Goal: Task Accomplishment & Management: Manage account settings

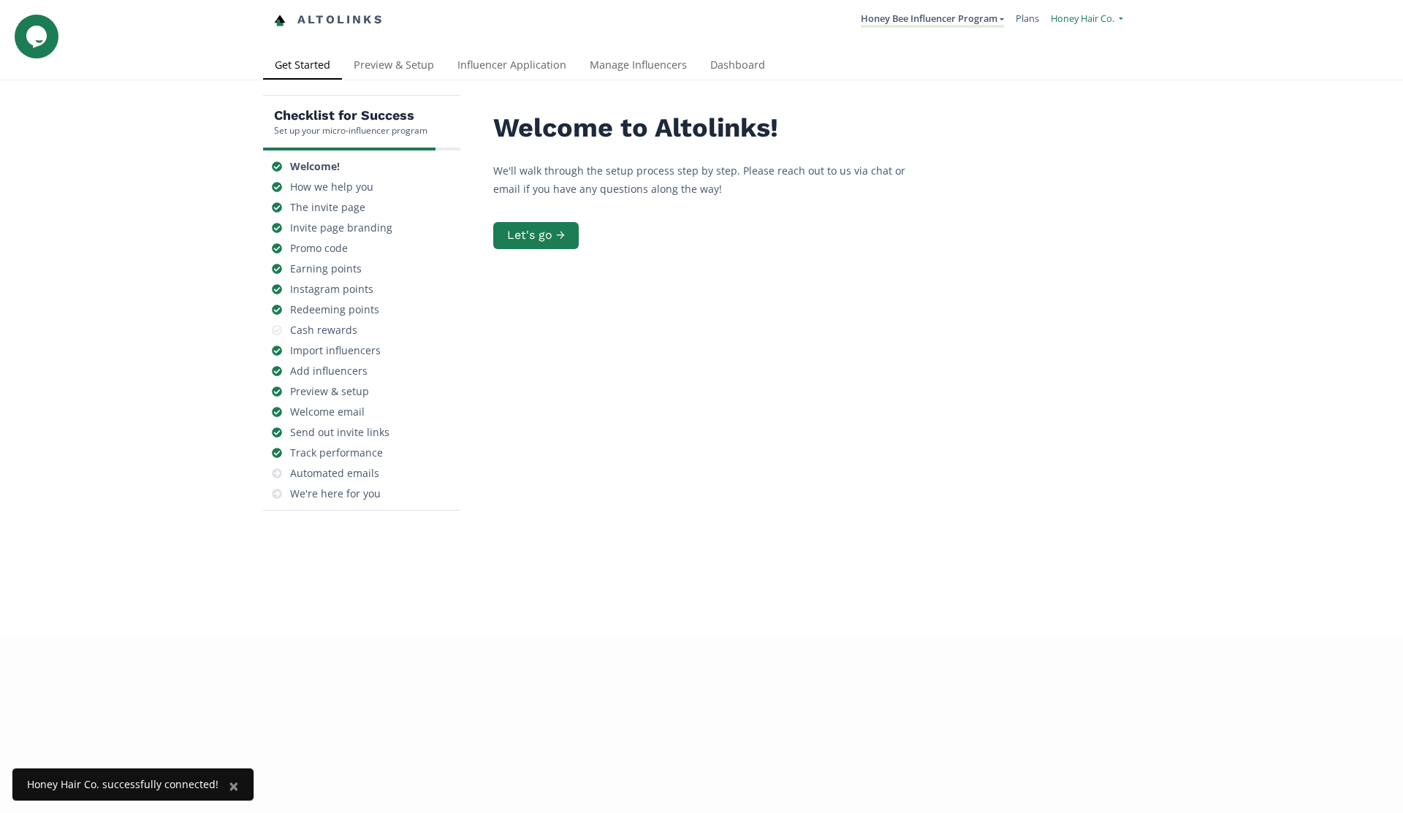
click at [1051, 20] on span "Honey Hair Co." at bounding box center [1083, 18] width 64 height 13
click at [1074, 54] on span "Honey Hair Co." at bounding box center [1043, 54] width 64 height 13
click at [727, 71] on link "Dashboard" at bounding box center [738, 66] width 78 height 29
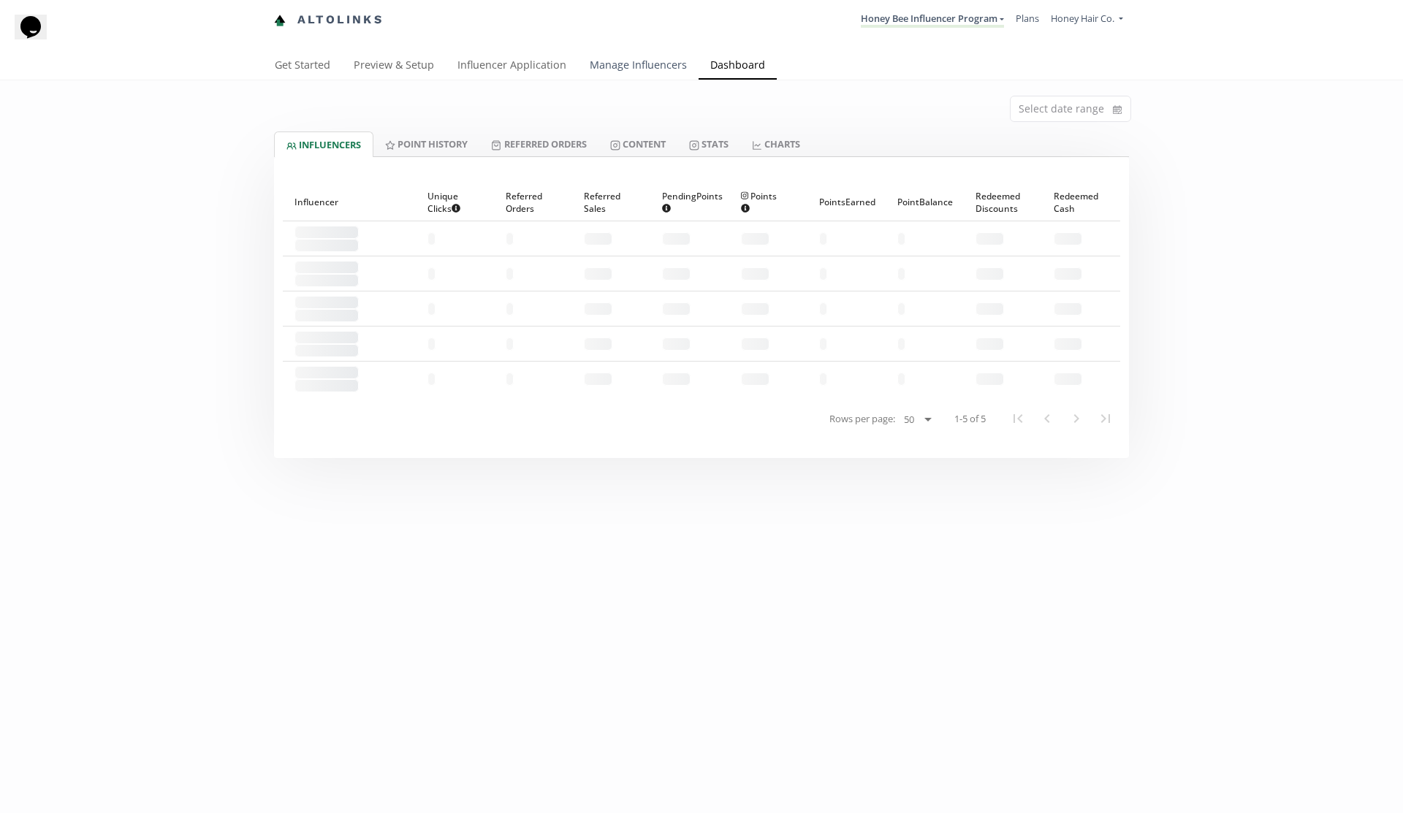
click at [649, 68] on link "Manage Influencers" at bounding box center [638, 66] width 121 height 29
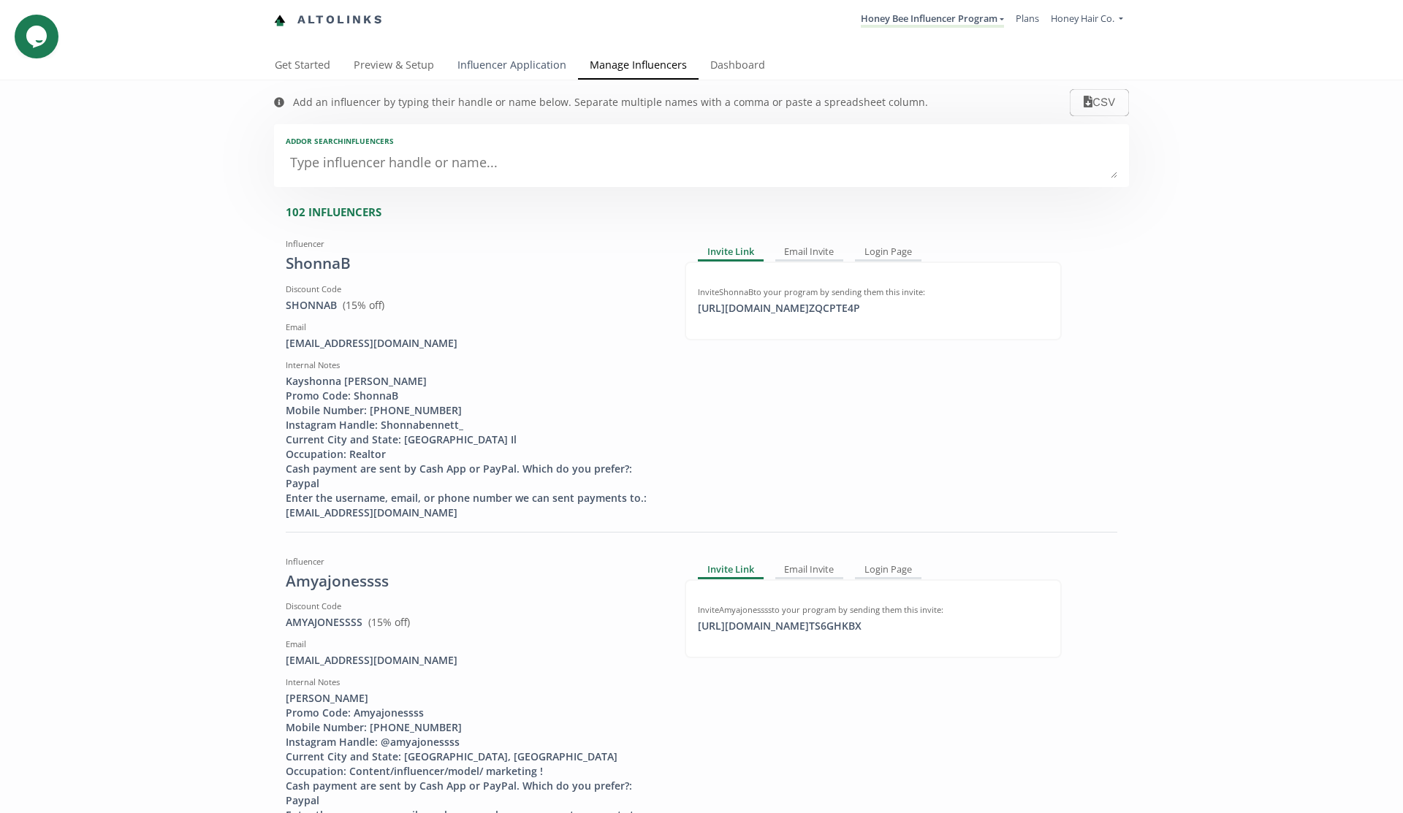
click at [522, 67] on link "Influencer Application" at bounding box center [512, 66] width 132 height 29
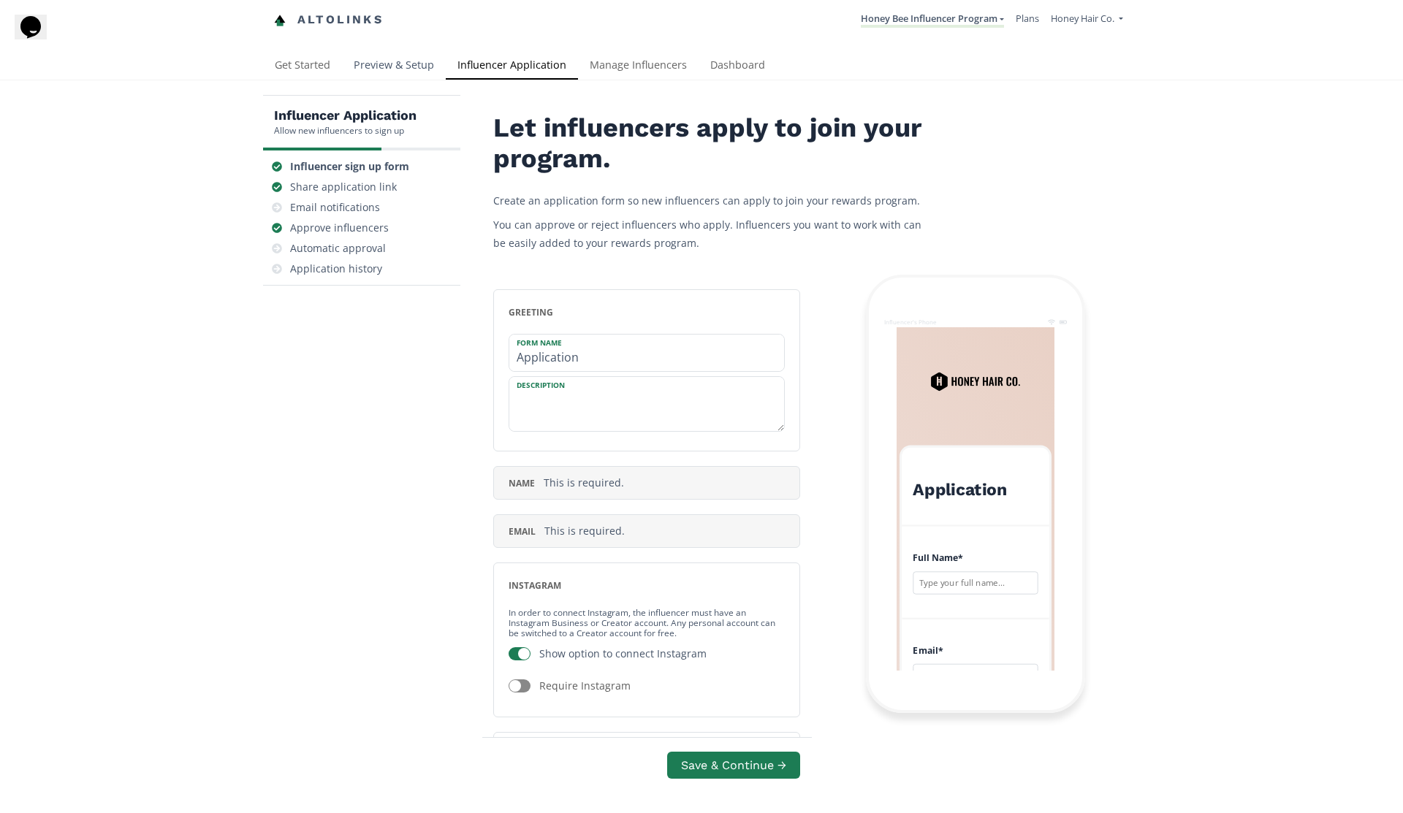
click at [382, 69] on link "Preview & Setup" at bounding box center [394, 66] width 104 height 29
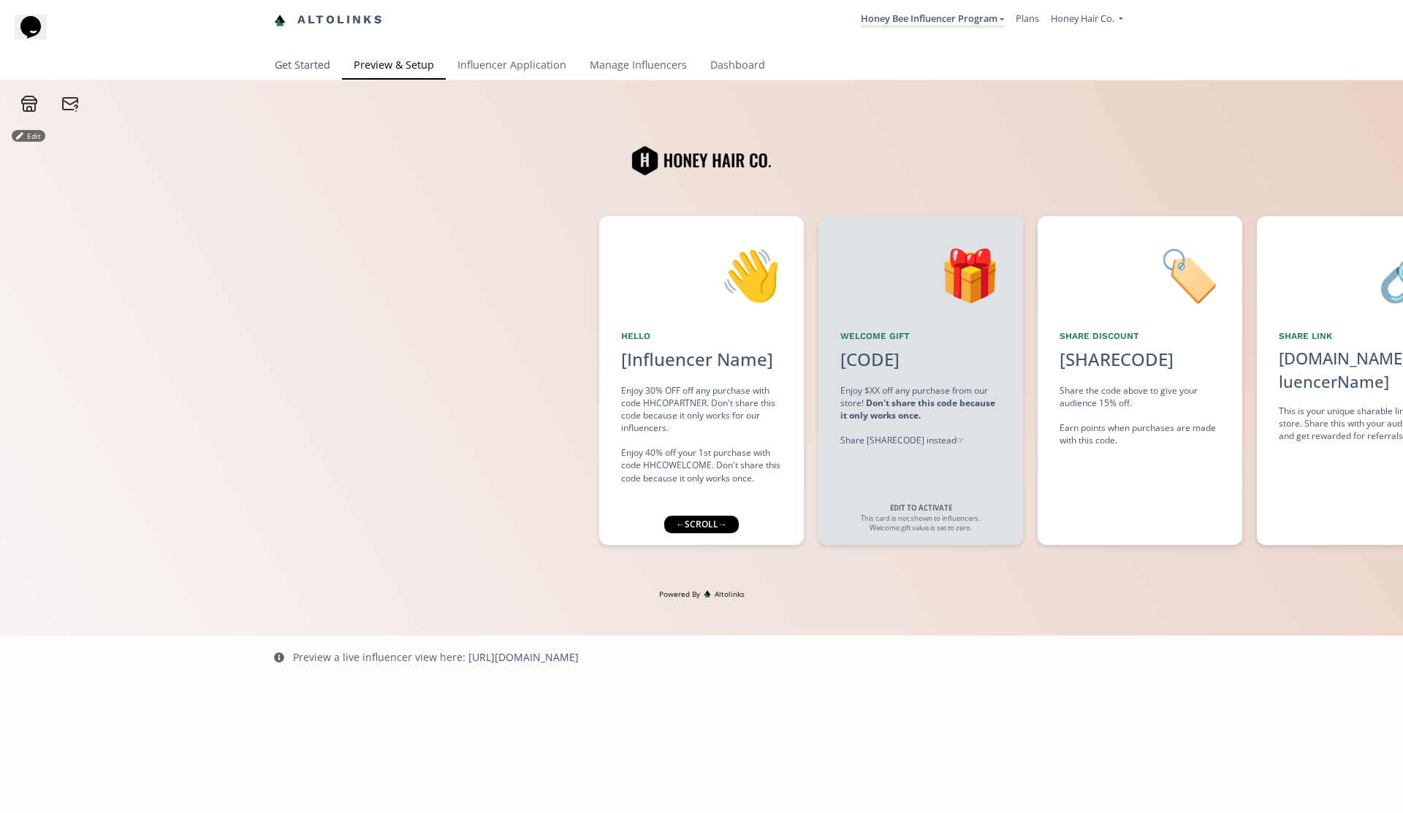
click at [306, 68] on link "Get Started" at bounding box center [302, 66] width 79 height 29
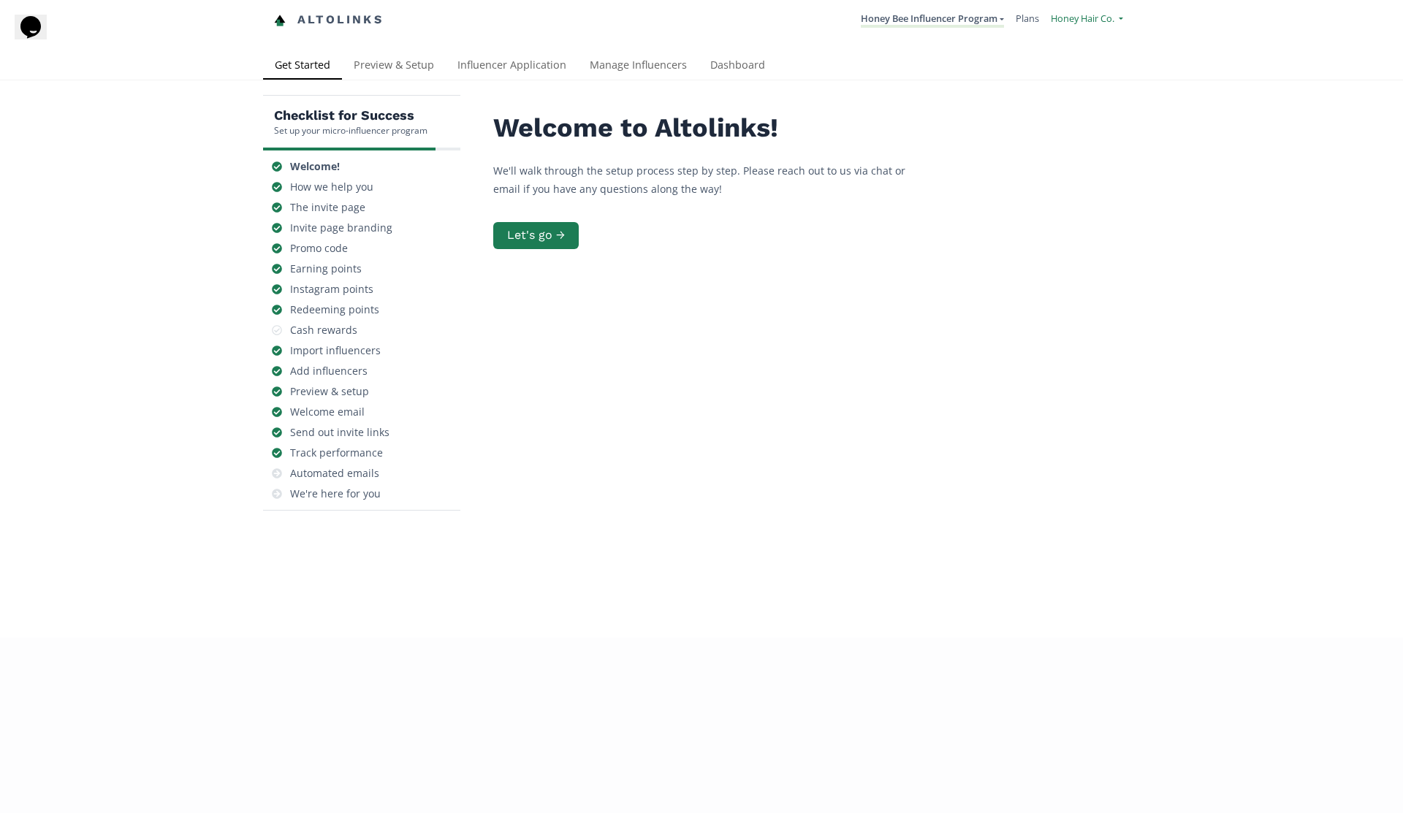
click at [1093, 17] on span "Honey Hair Co." at bounding box center [1083, 18] width 64 height 13
click at [719, 68] on link "Dashboard" at bounding box center [738, 66] width 78 height 29
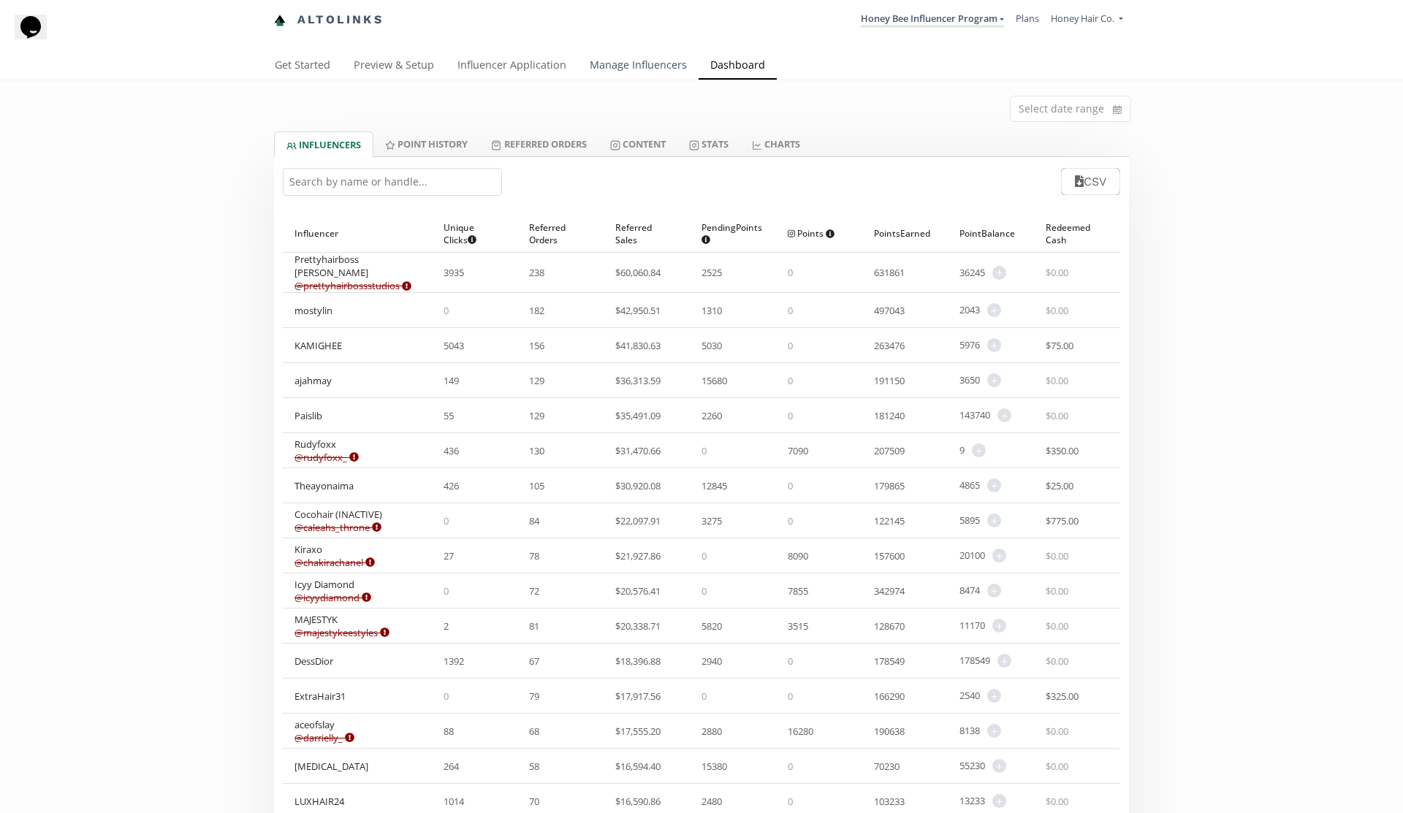
click at [670, 67] on link "Manage Influencers" at bounding box center [638, 66] width 121 height 29
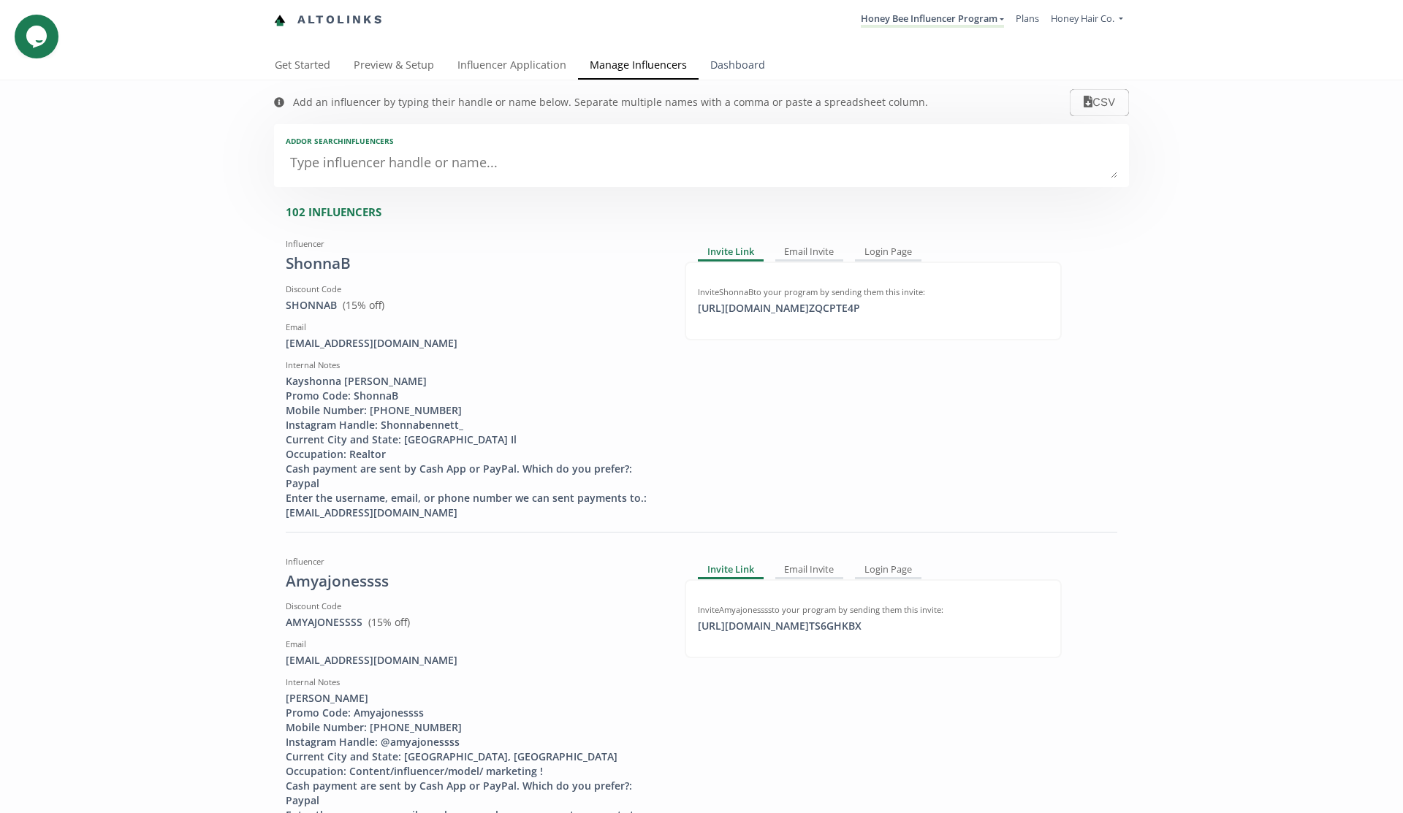
click at [730, 64] on link "Dashboard" at bounding box center [738, 66] width 78 height 29
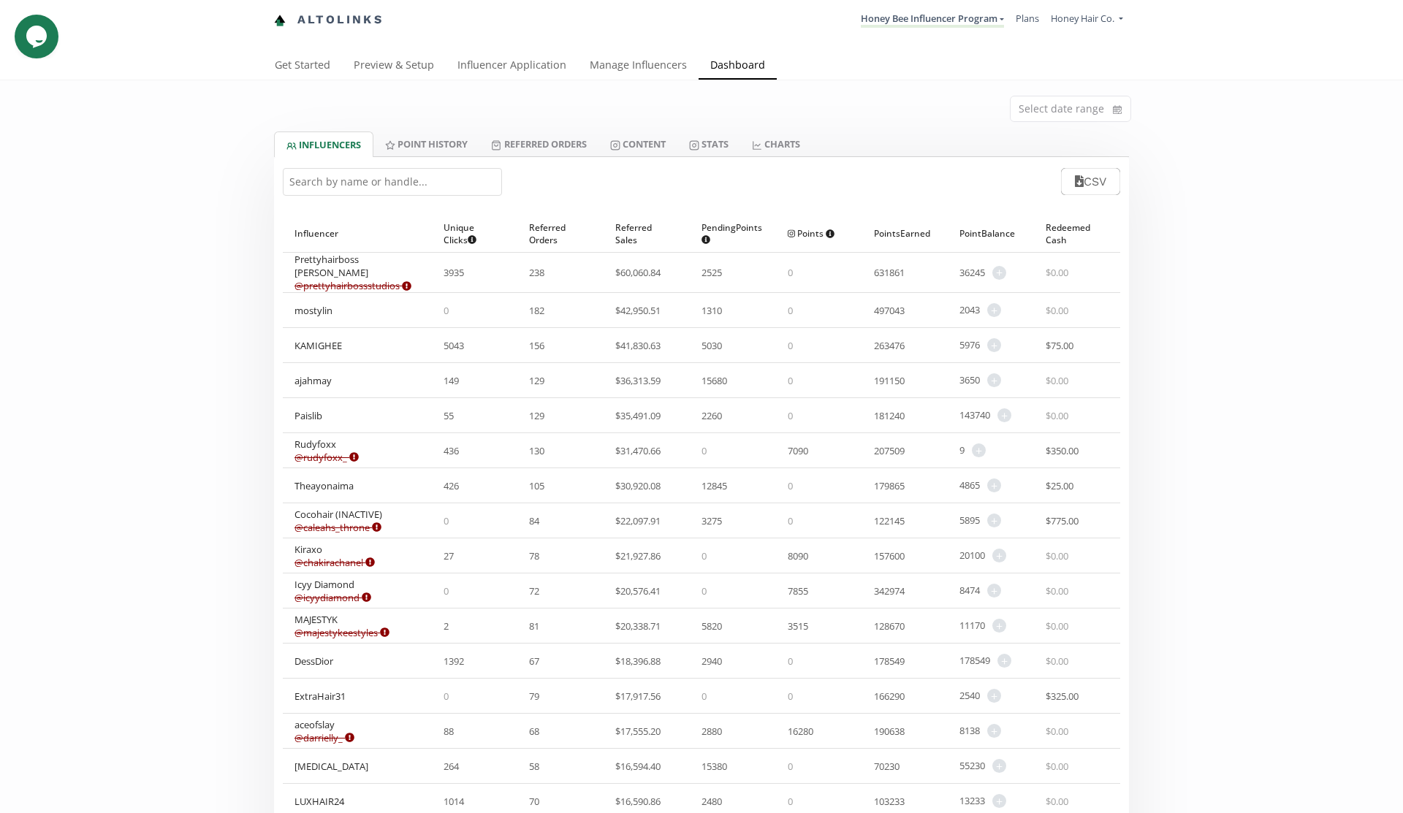
click at [409, 178] on input "text" at bounding box center [392, 182] width 219 height 28
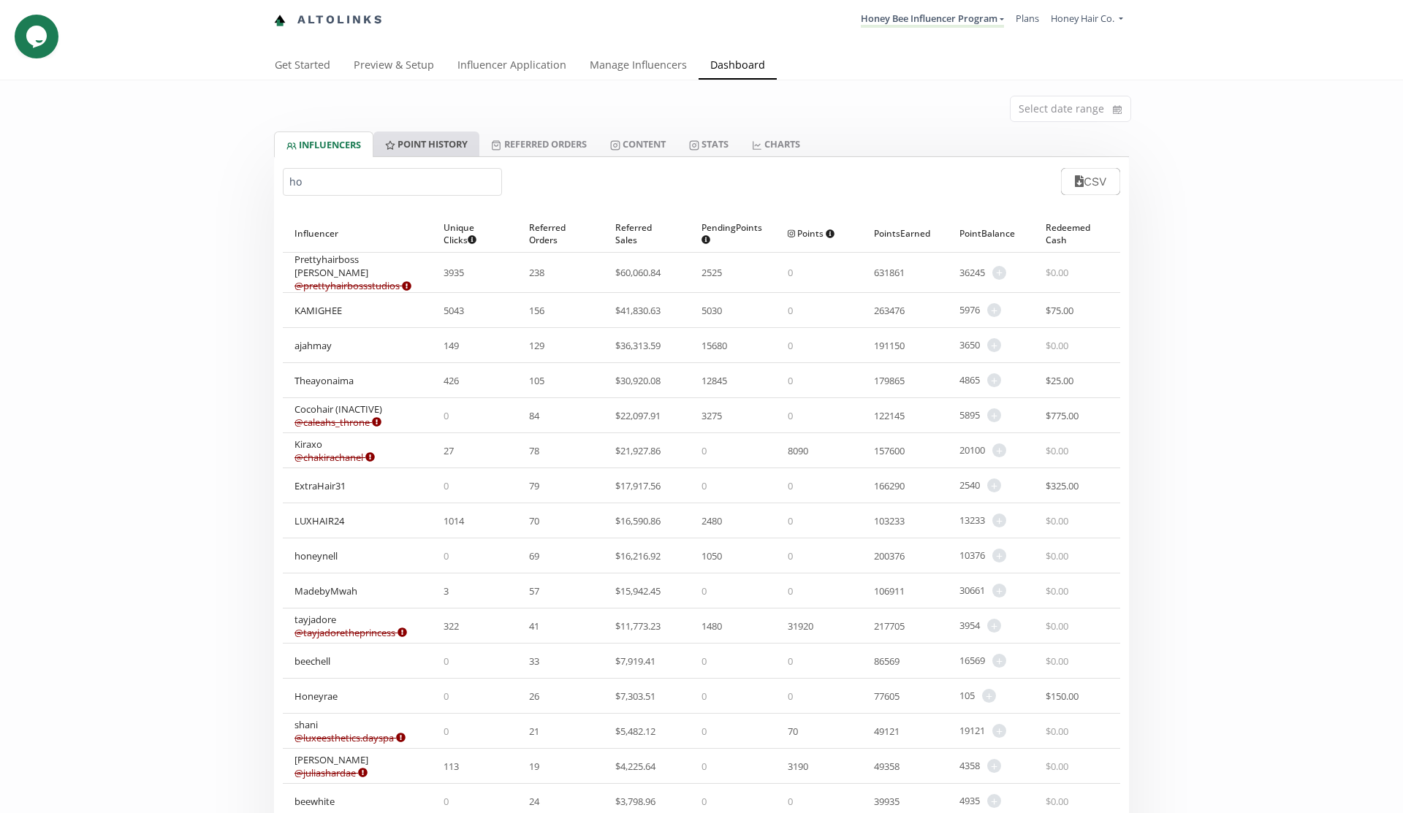
type input "hon"
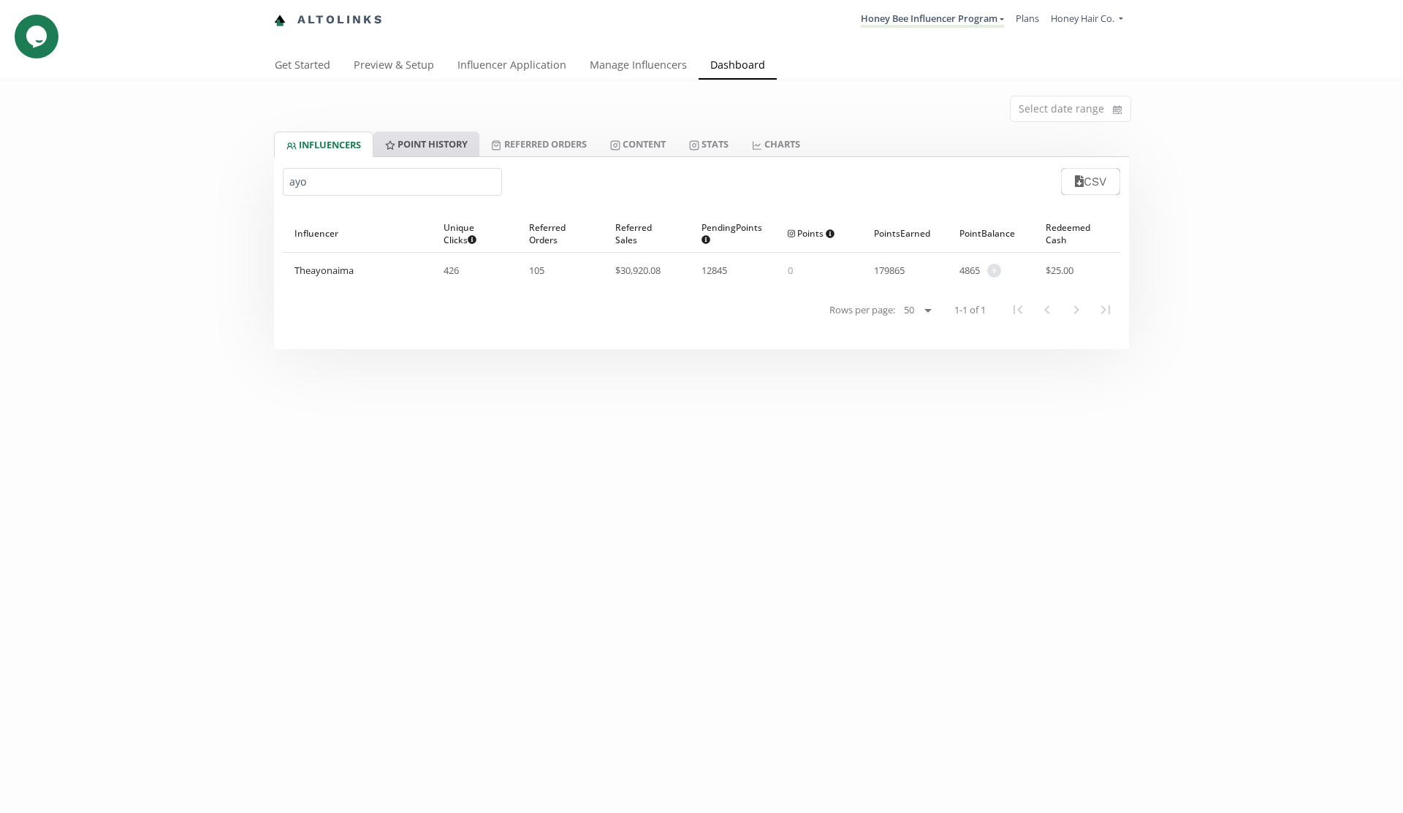
type input "ayo"
click at [464, 145] on link "Point HISTORY" at bounding box center [426, 144] width 106 height 25
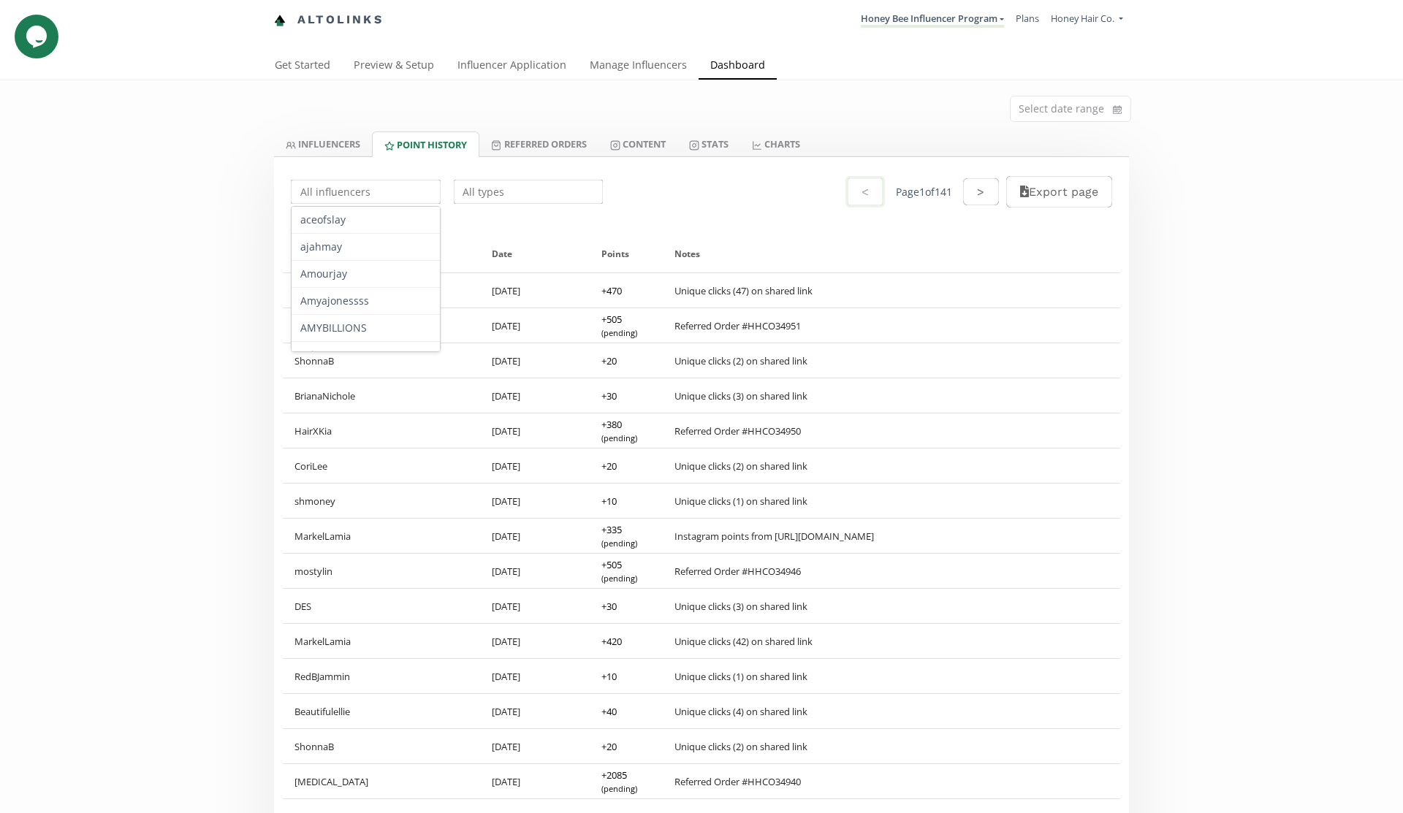
click at [394, 204] on input "text" at bounding box center [366, 192] width 154 height 29
click at [404, 224] on div "Theayonaima" at bounding box center [366, 220] width 148 height 26
type input "Theayonaima"
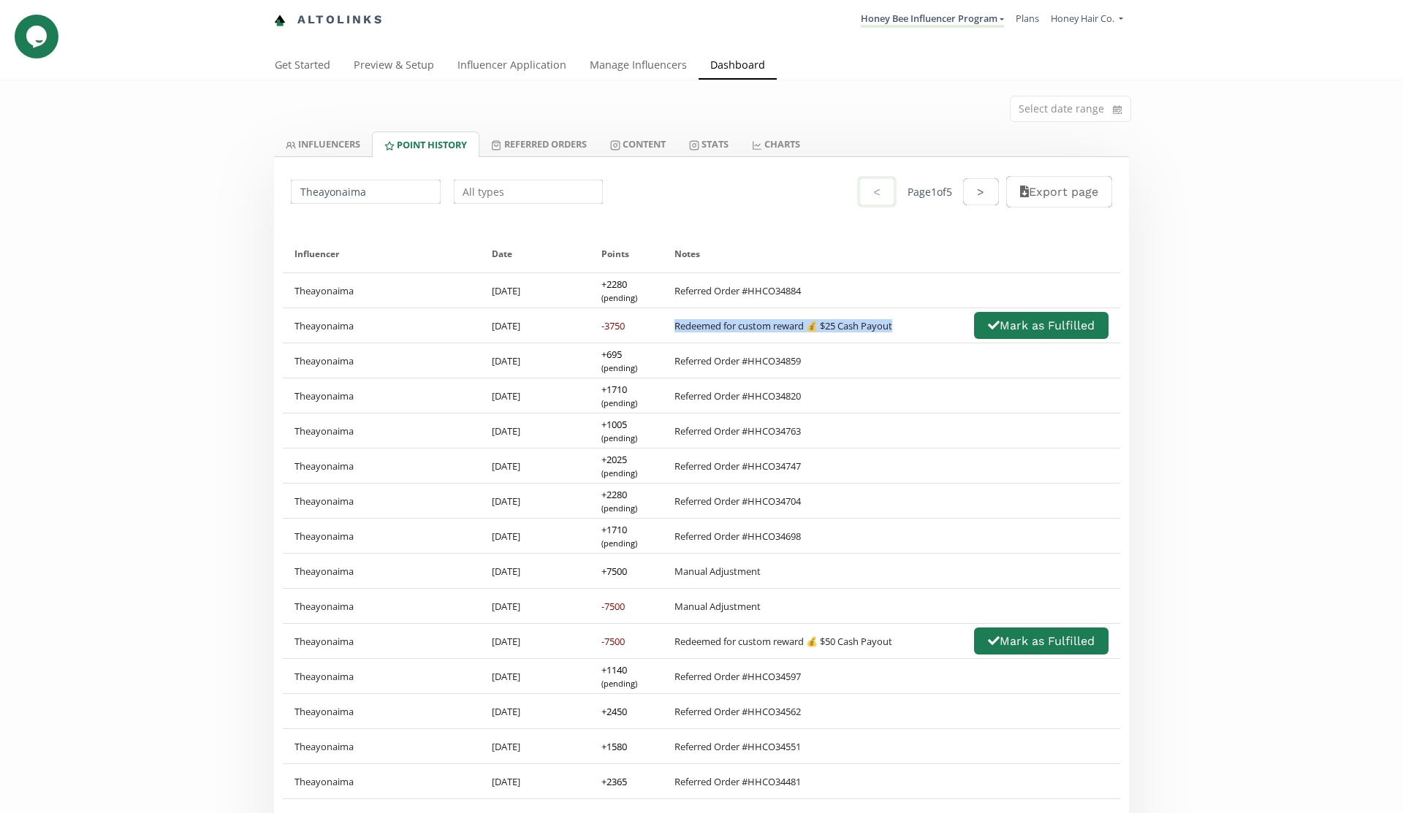
drag, startPoint x: 675, startPoint y: 329, endPoint x: 902, endPoint y: 330, distance: 226.5
click at [902, 330] on div "Redeemed for custom reward 💰 $25 Cash Payout Mark as Fulfilled" at bounding box center [892, 325] width 434 height 31
click at [902, 329] on div "Redeemed for custom reward 💰 $25 Cash Payout Mark as Fulfilled" at bounding box center [892, 325] width 434 height 31
drag, startPoint x: 902, startPoint y: 329, endPoint x: 303, endPoint y: 315, distance: 599.4
click at [303, 315] on div "Theayonaima 9/18/2025 -3750 Redeemed for custom reward 💰 $25 Cash Payout Mark a…" at bounding box center [701, 325] width 837 height 35
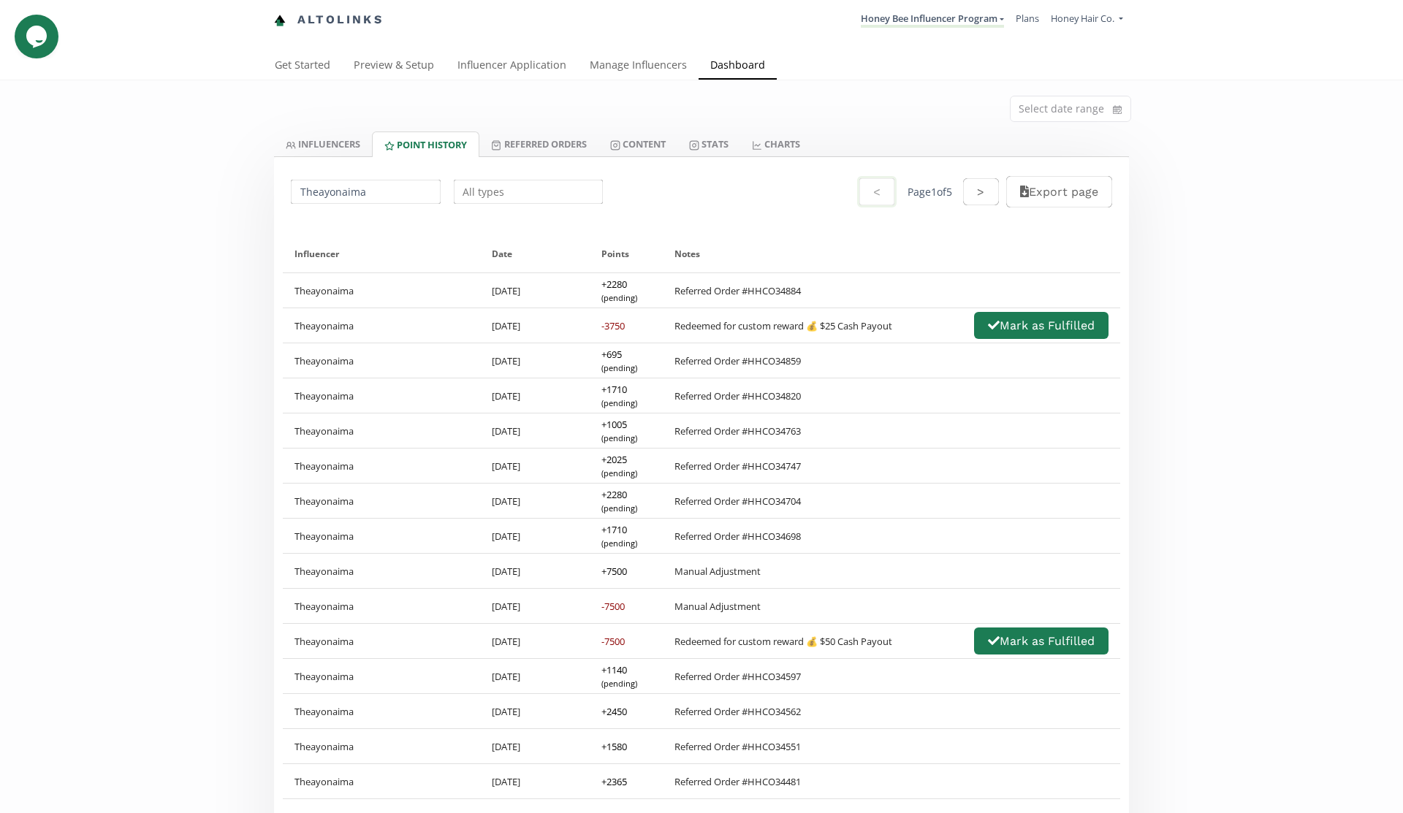
click at [365, 189] on input "Theayonaima" at bounding box center [366, 192] width 154 height 29
click at [315, 148] on link "INFLUENCERS" at bounding box center [323, 144] width 98 height 25
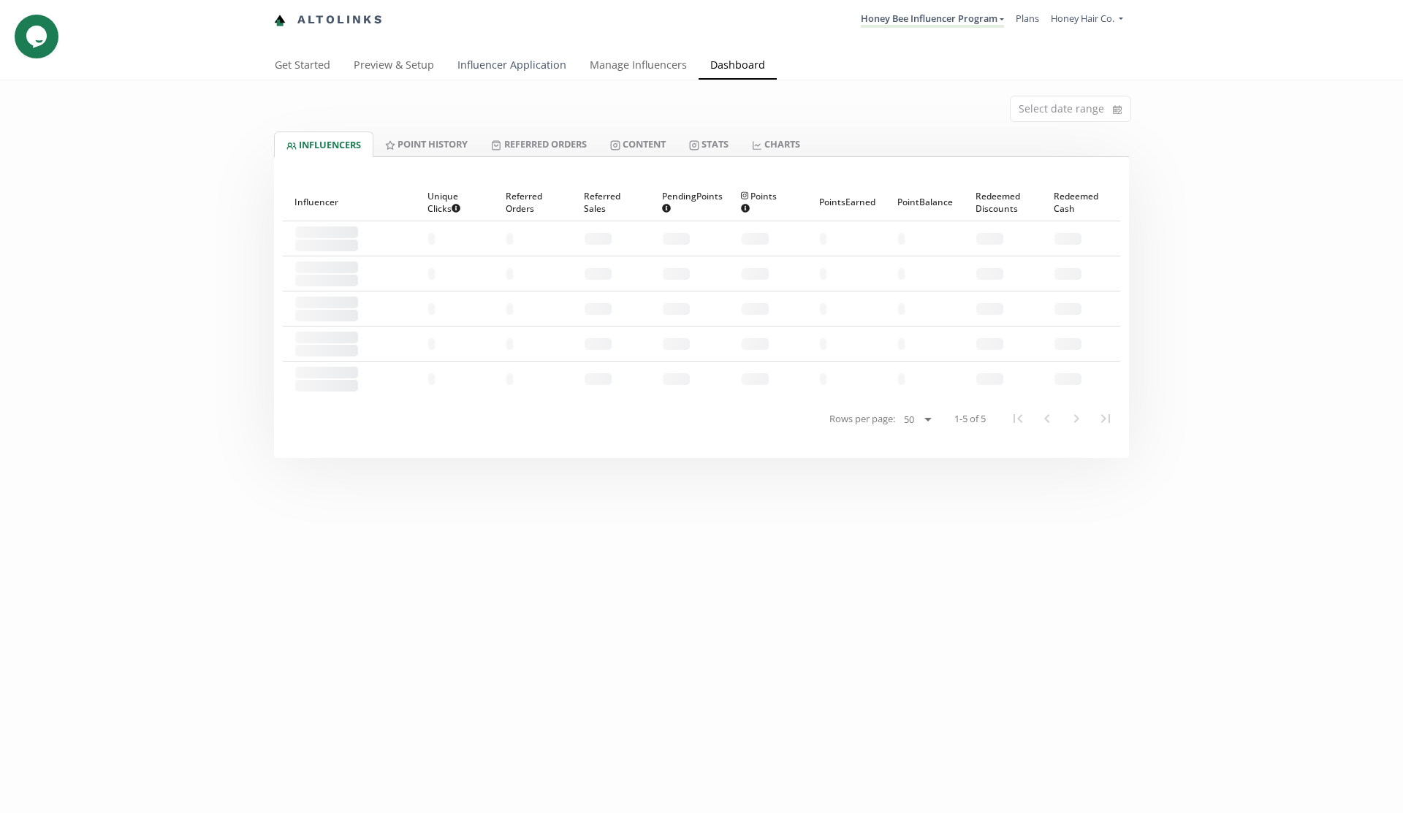
click at [508, 67] on link "Influencer Application" at bounding box center [512, 66] width 132 height 29
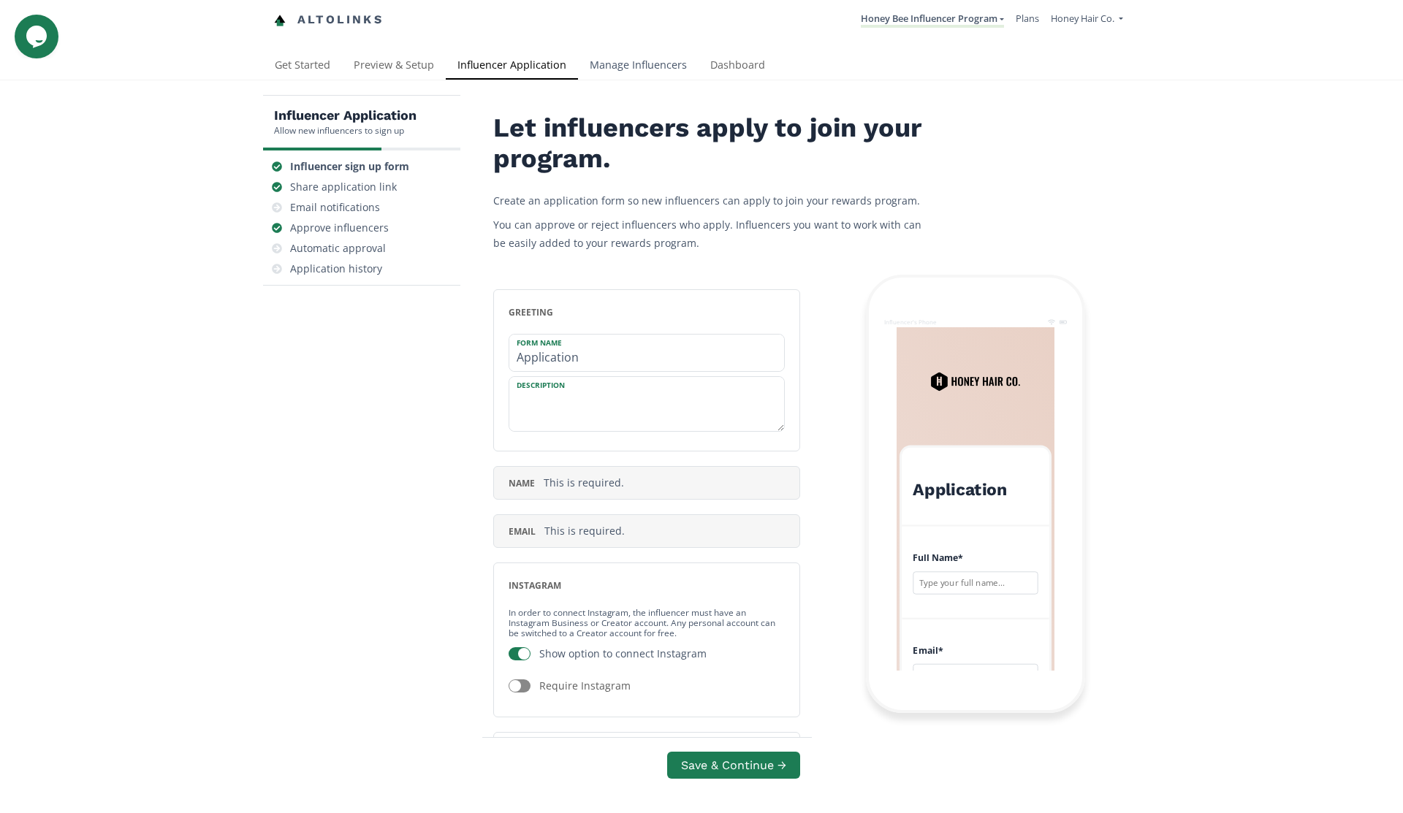
click at [608, 66] on link "Manage Influencers" at bounding box center [638, 66] width 121 height 29
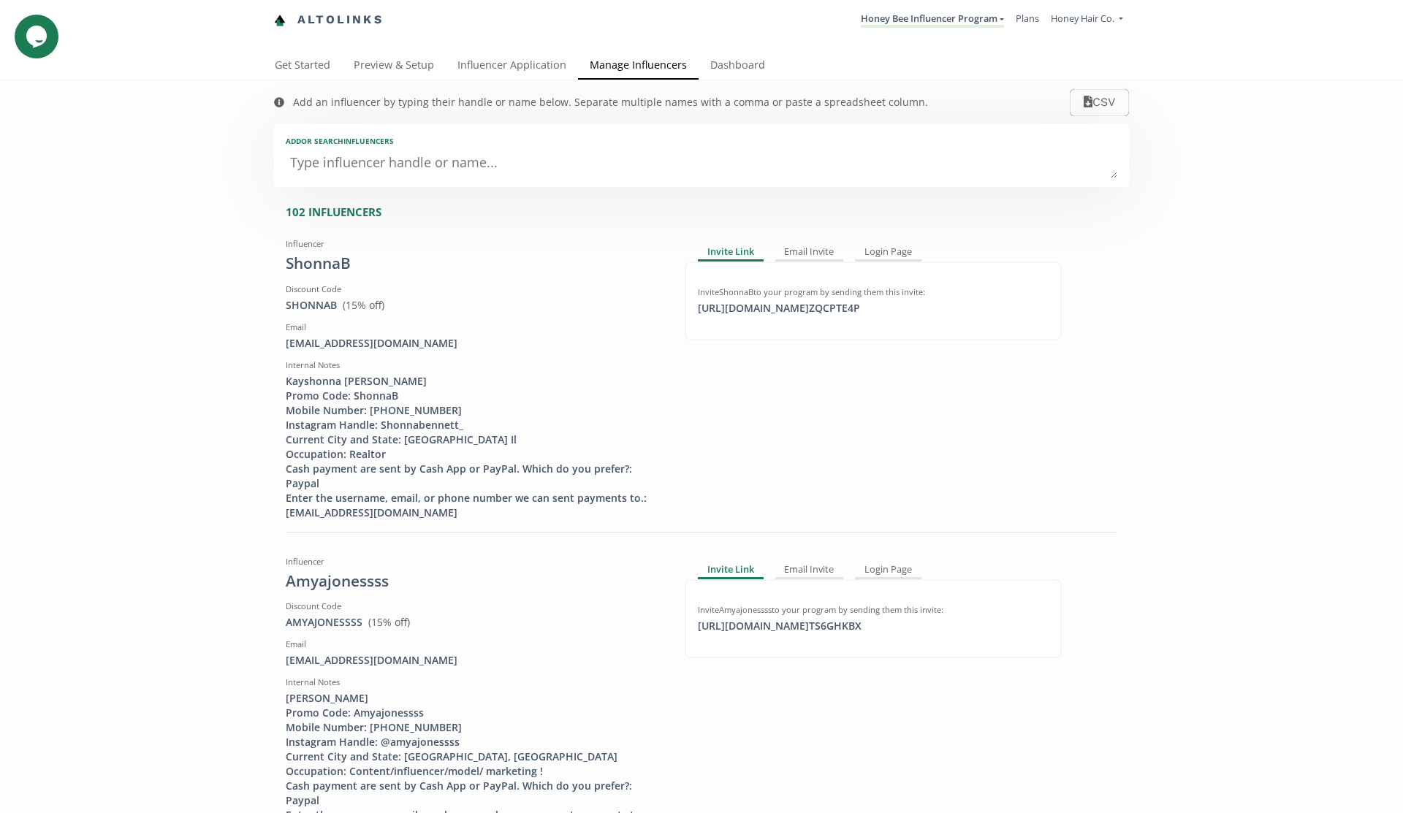
click at [425, 177] on textarea at bounding box center [702, 163] width 832 height 29
paste textarea "Theayonaima"
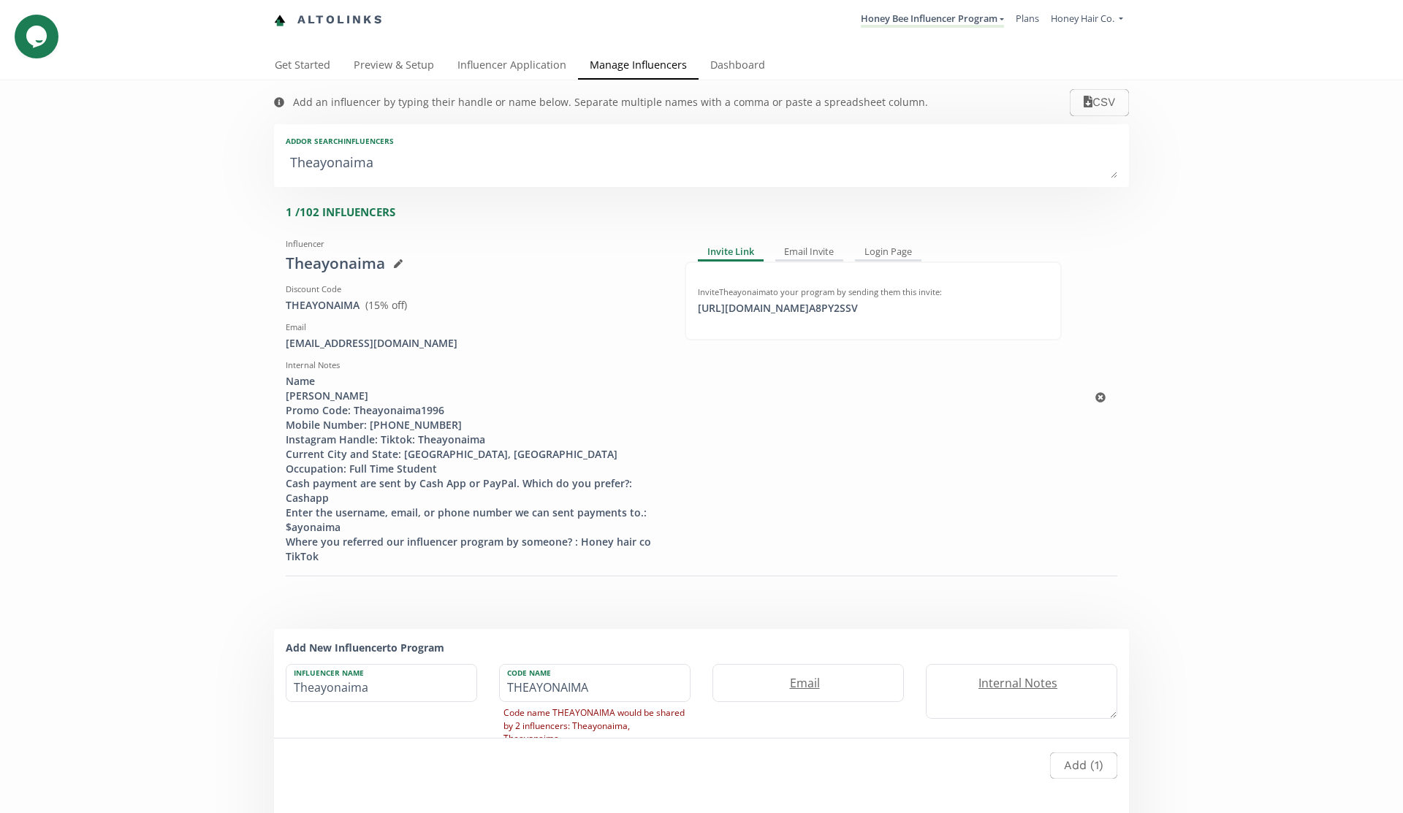
type textarea "Theayonaima"
drag, startPoint x: 405, startPoint y: 346, endPoint x: 278, endPoint y: 349, distance: 126.5
click at [278, 349] on div "Influencer Theayonaima Discount Code THEAYONAIMA View in Shopify Admin ( 15 % o…" at bounding box center [474, 398] width 399 height 332
copy div "ayonaima@icloud.com"
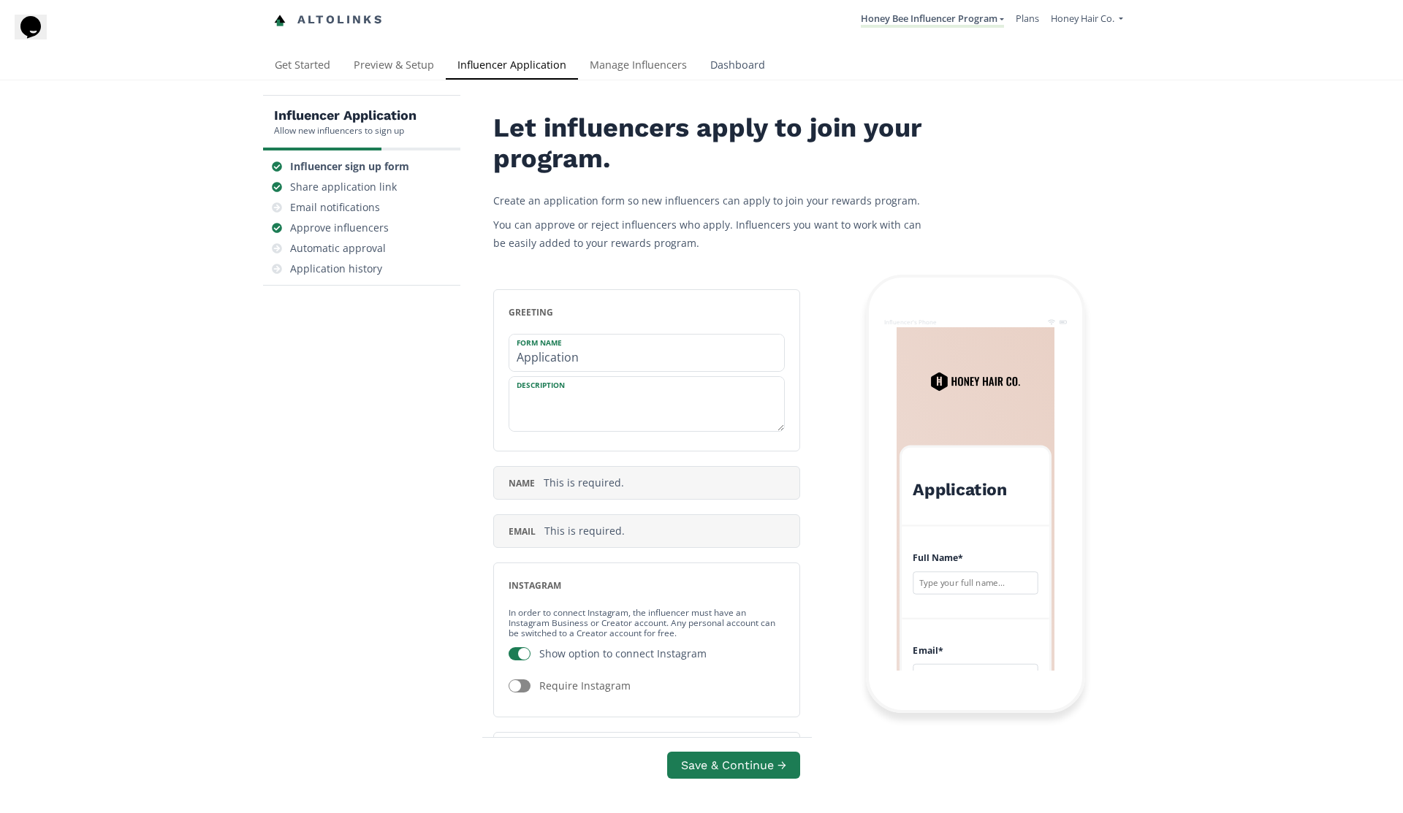
click at [721, 69] on link "Dashboard" at bounding box center [738, 66] width 78 height 29
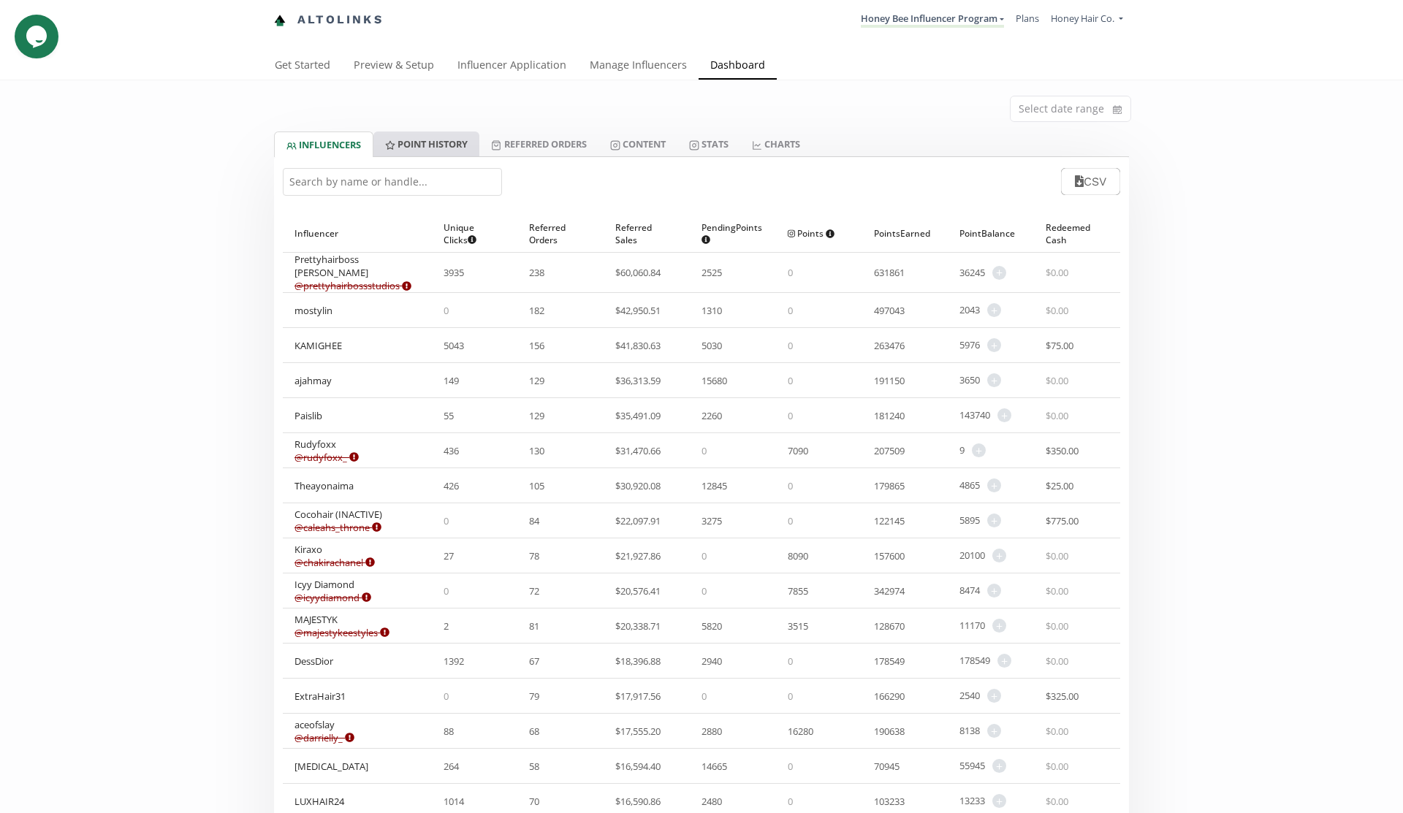
click at [438, 144] on link "Point HISTORY" at bounding box center [426, 144] width 106 height 25
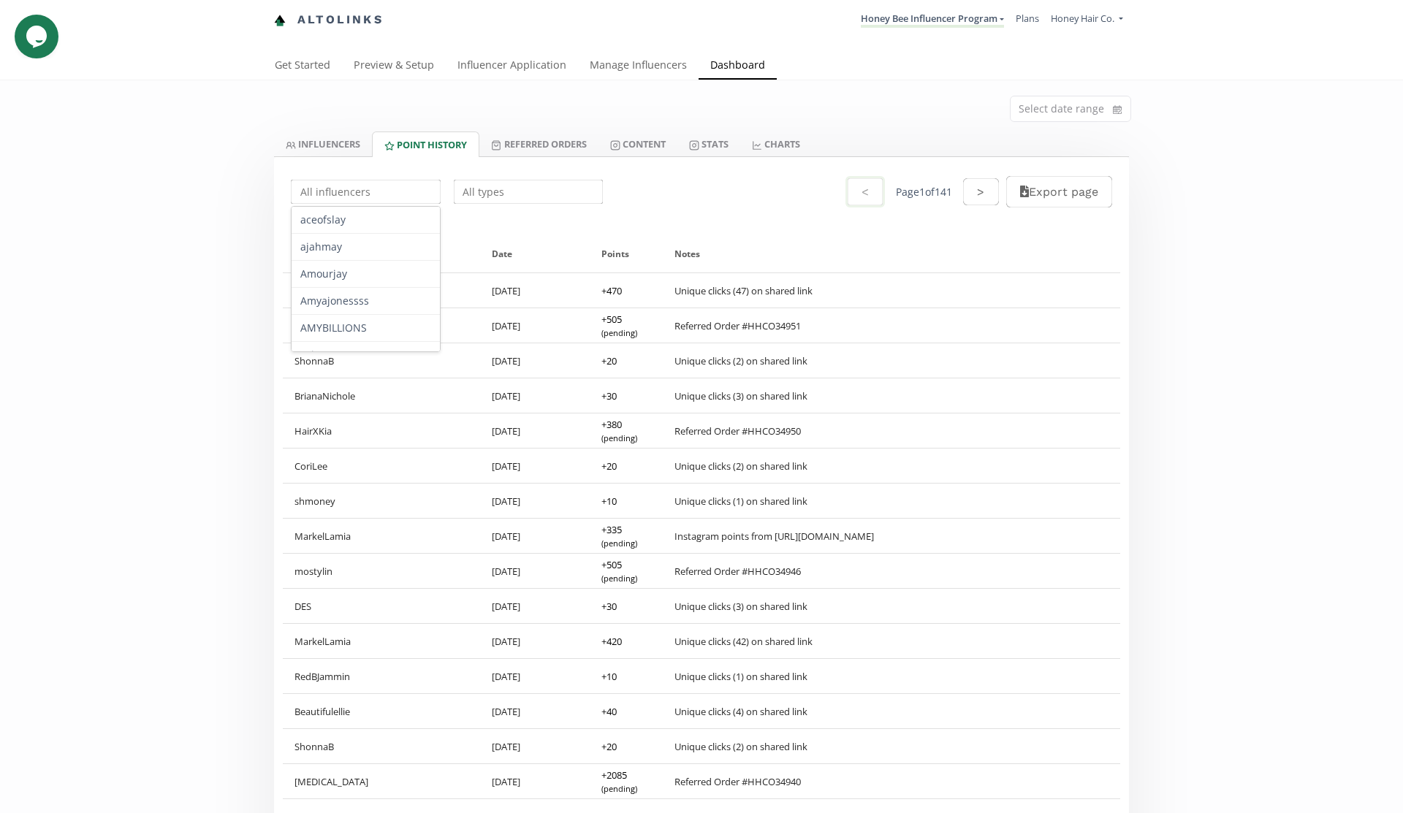
click at [353, 197] on input "text" at bounding box center [366, 192] width 154 height 29
paste input "ayonaima@icloud.com"
click at [353, 223] on div "Theayonaima" at bounding box center [366, 220] width 148 height 26
type input "Theayonaima"
